Goal: Task Accomplishment & Management: Use online tool/utility

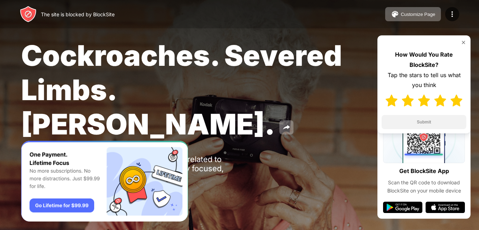
click at [451, 100] on img at bounding box center [457, 100] width 12 height 12
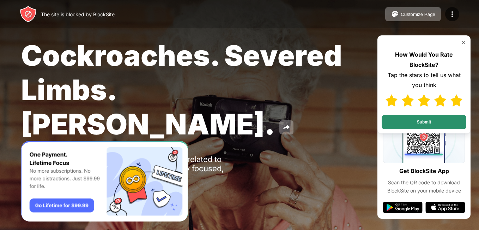
click at [452, 124] on button "Submit" at bounding box center [424, 122] width 85 height 14
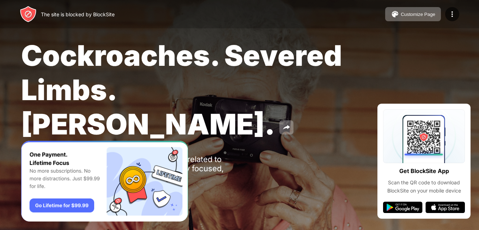
click at [70, 15] on div "The site is blocked by BlockSite" at bounding box center [78, 14] width 74 height 6
click at [417, 10] on button "Customize Page" at bounding box center [414, 14] width 56 height 14
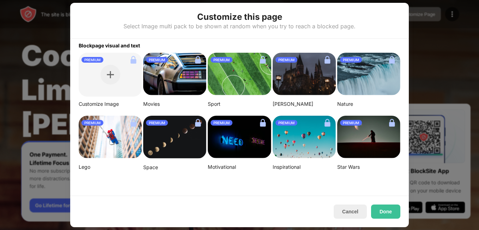
click at [67, 71] on div at bounding box center [239, 115] width 479 height 230
